Goal: Use online tool/utility

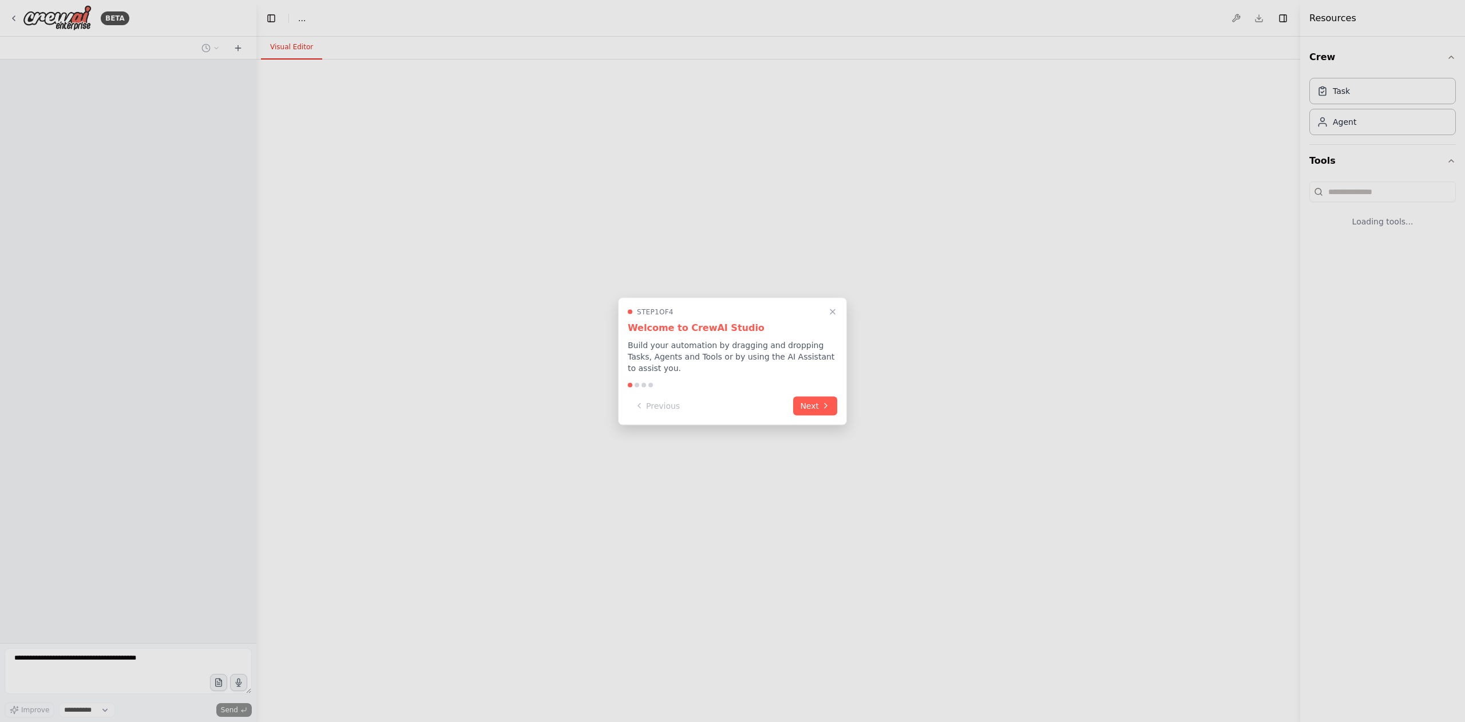
select select "****"
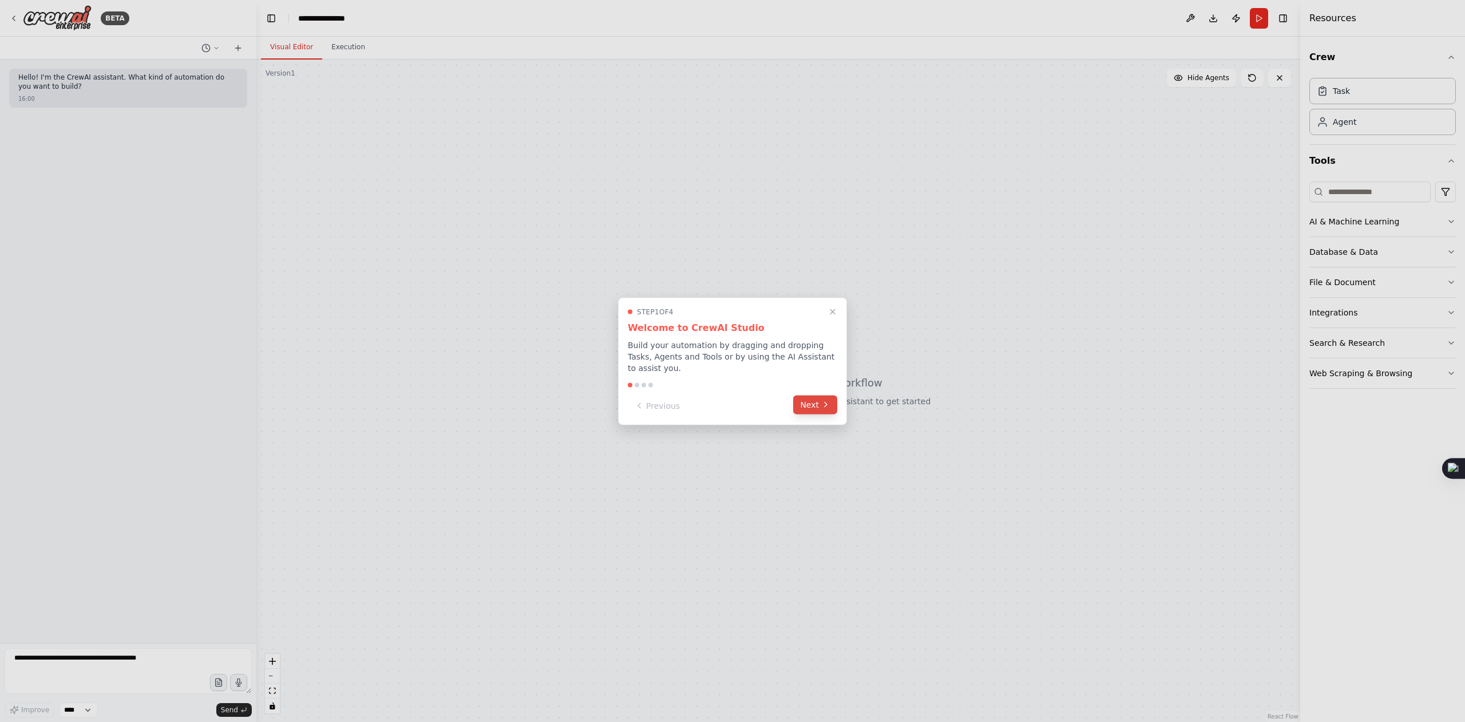
click at [804, 406] on button "Next" at bounding box center [815, 404] width 44 height 19
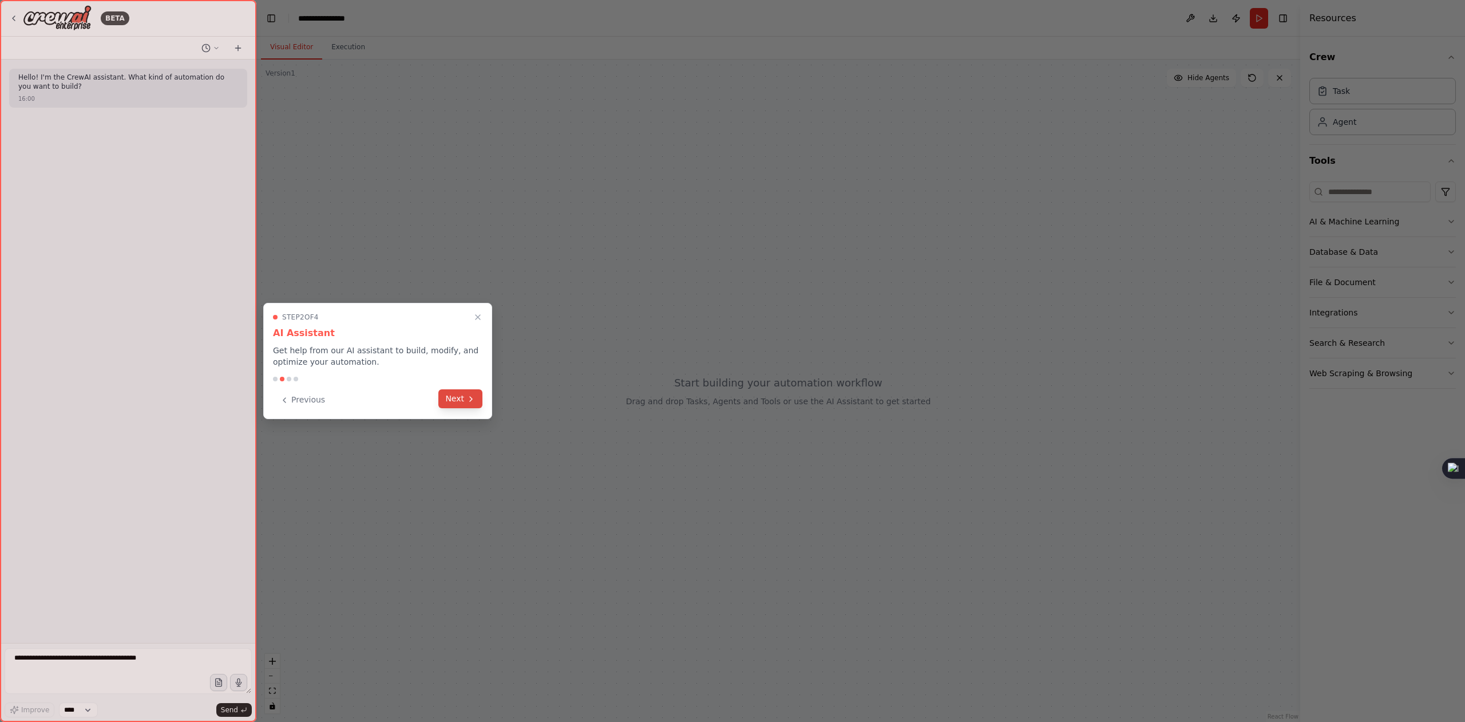
click at [453, 400] on button "Next" at bounding box center [460, 398] width 44 height 19
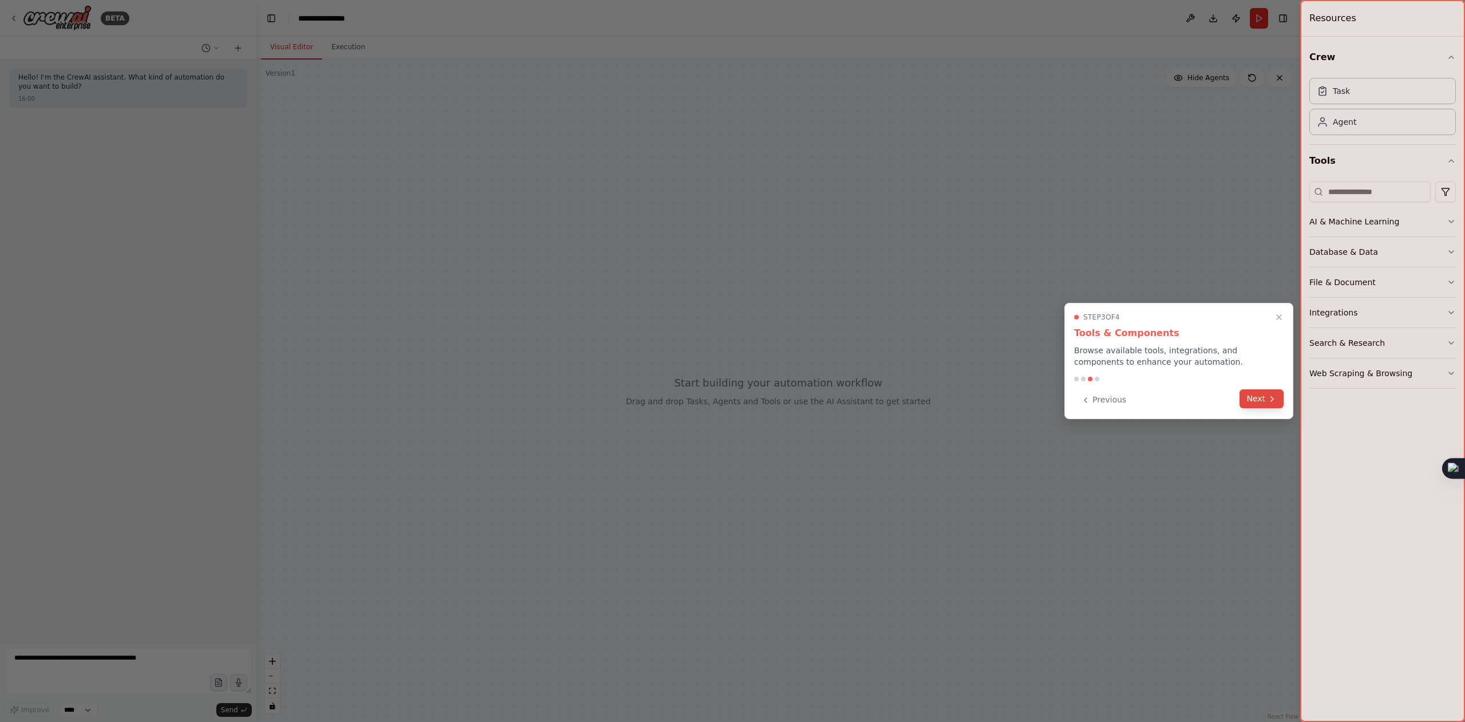
click at [1273, 402] on icon at bounding box center [1272, 398] width 9 height 9
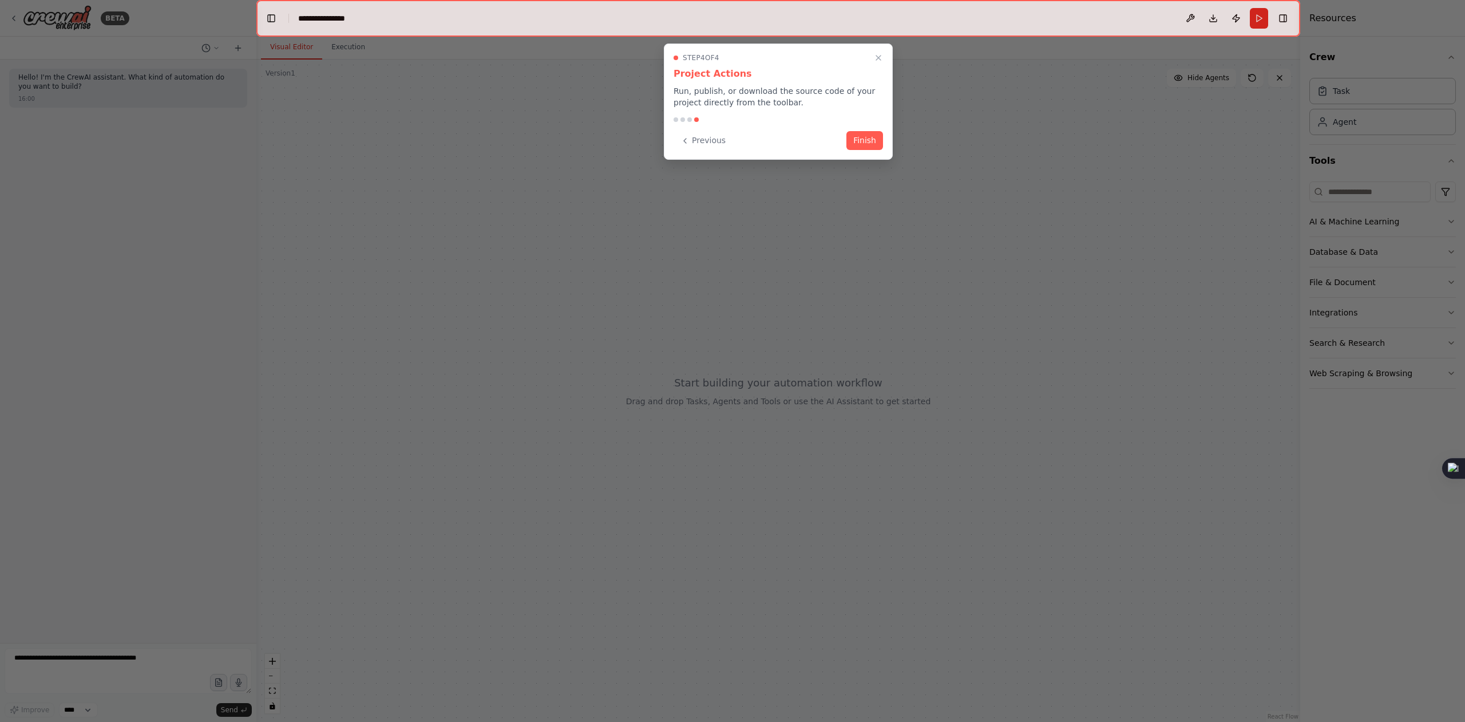
click at [863, 144] on button "Finish" at bounding box center [865, 140] width 37 height 19
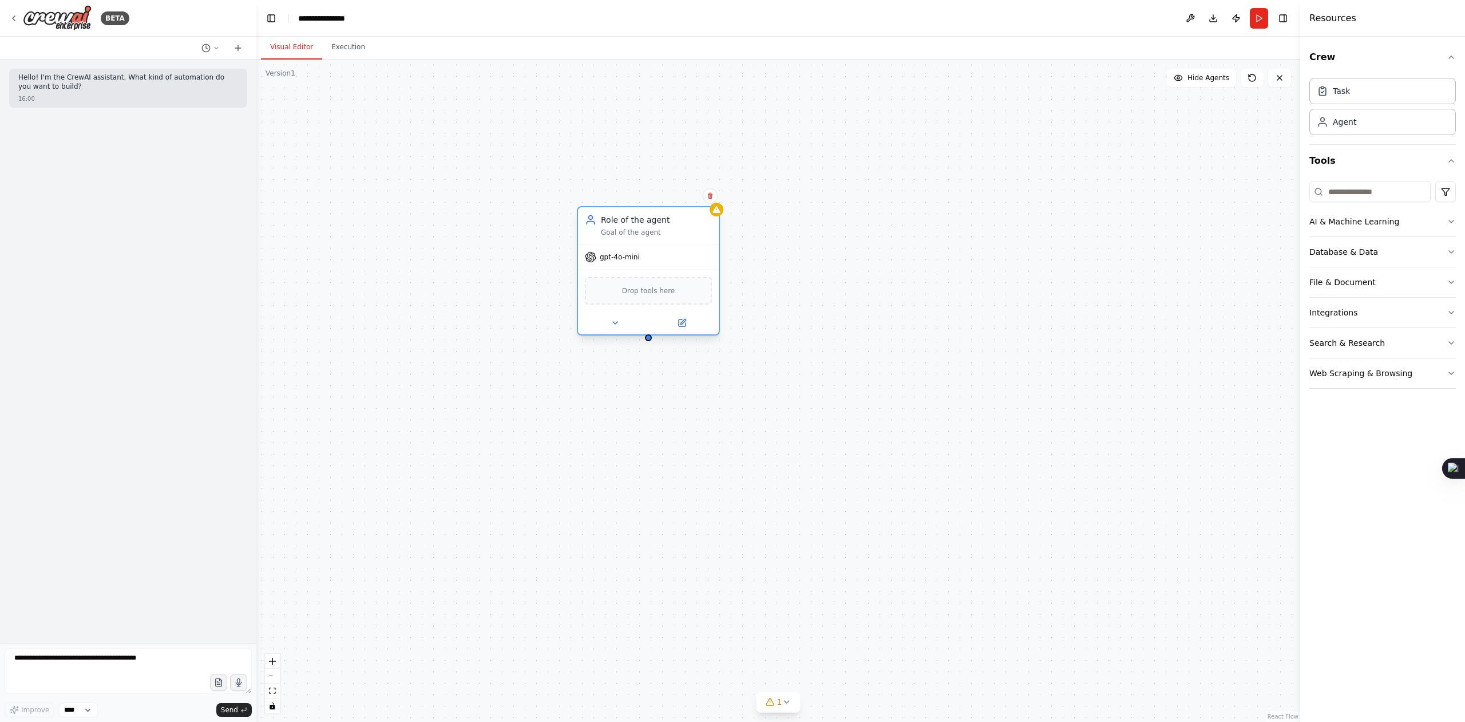
drag, startPoint x: 831, startPoint y: 200, endPoint x: 619, endPoint y: 210, distance: 211.4
click at [619, 210] on div "Role of the agent Goal of the agent" at bounding box center [648, 225] width 141 height 37
